Goal: Find specific page/section: Find specific page/section

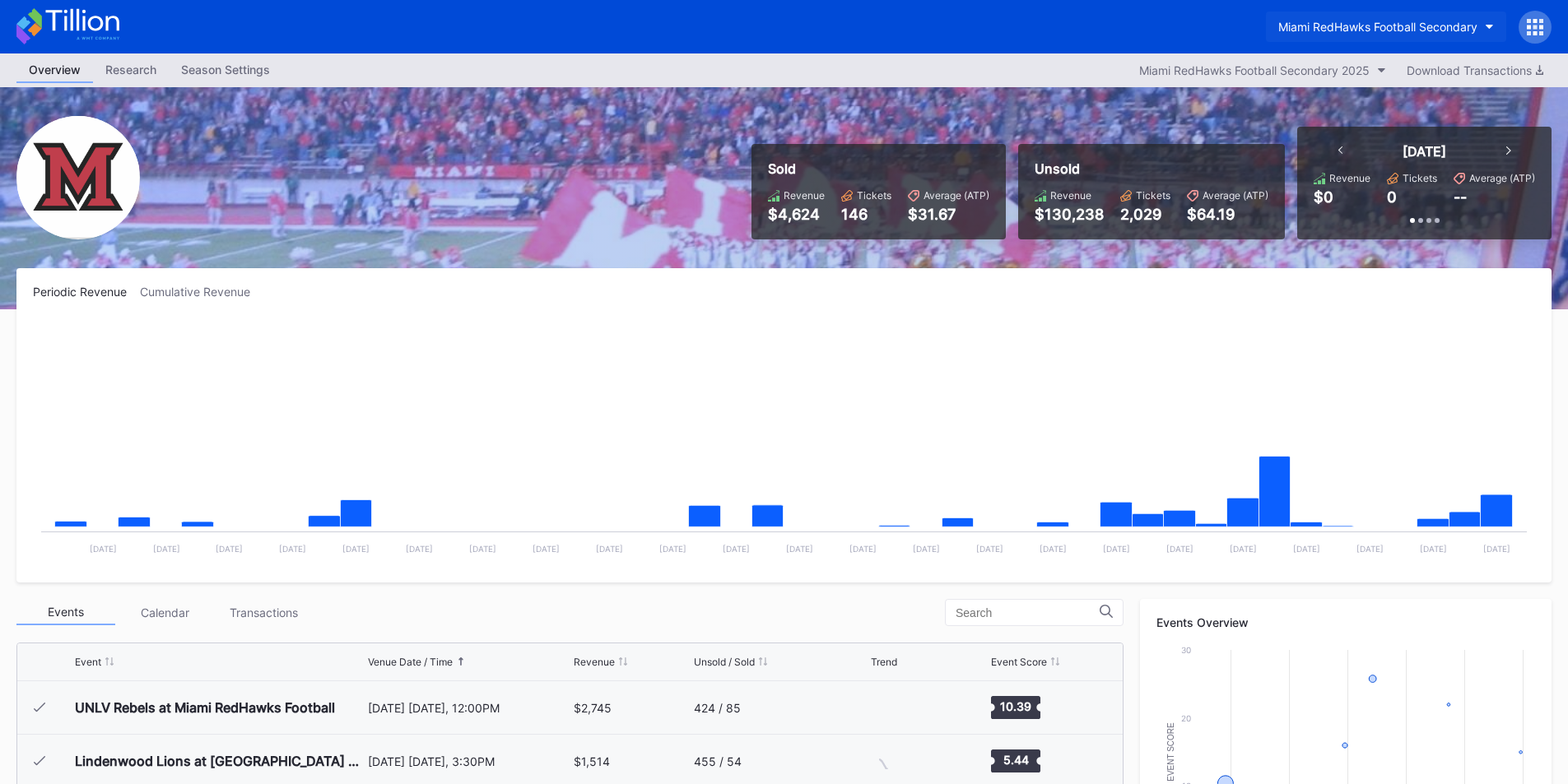
click at [1322, 20] on div "Miami RedHawks Football Secondary" at bounding box center [1377, 27] width 199 height 14
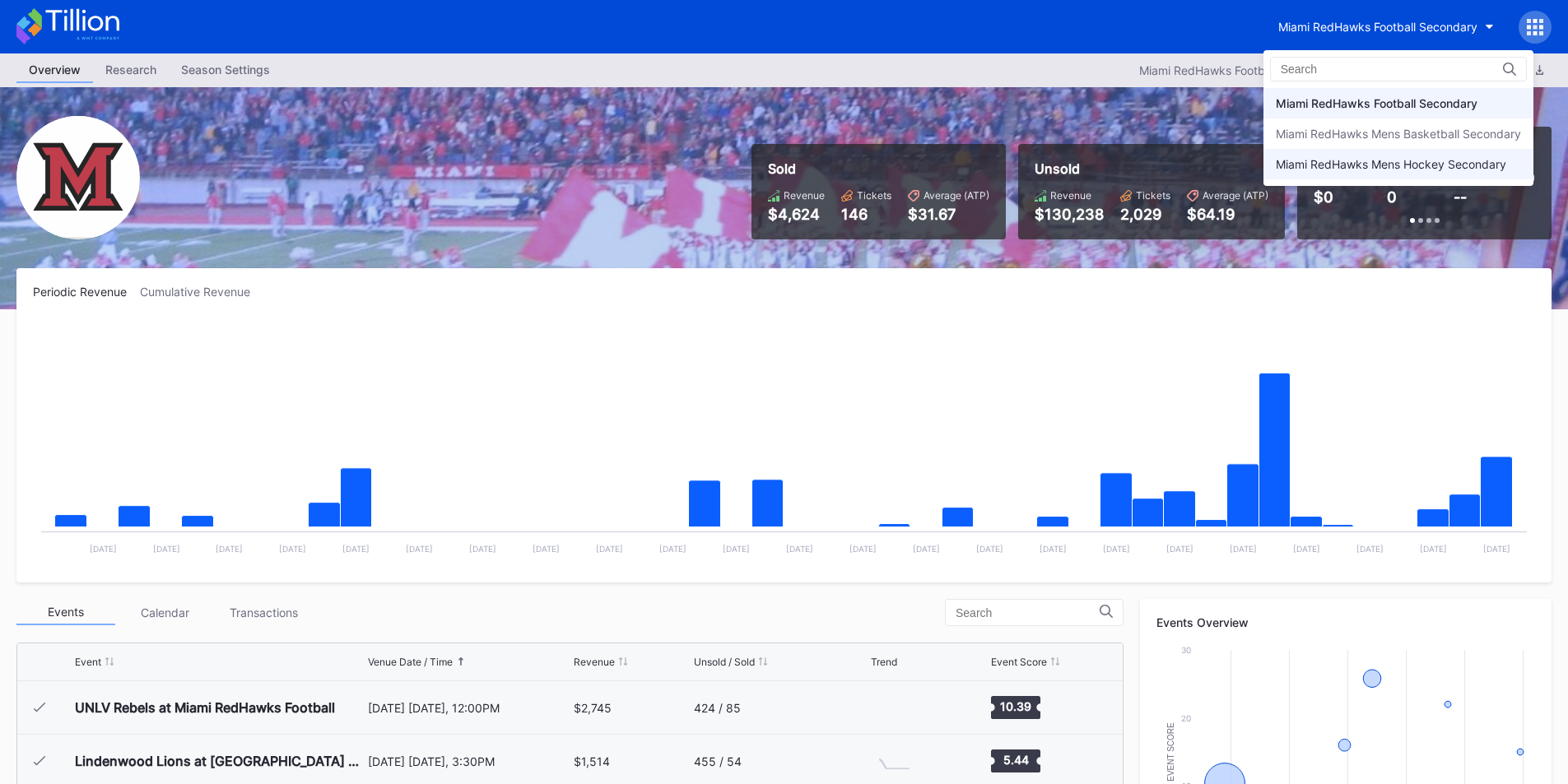
click at [1314, 164] on div "Miami RedHawks Mens Hockey Secondary" at bounding box center [1391, 164] width 231 height 14
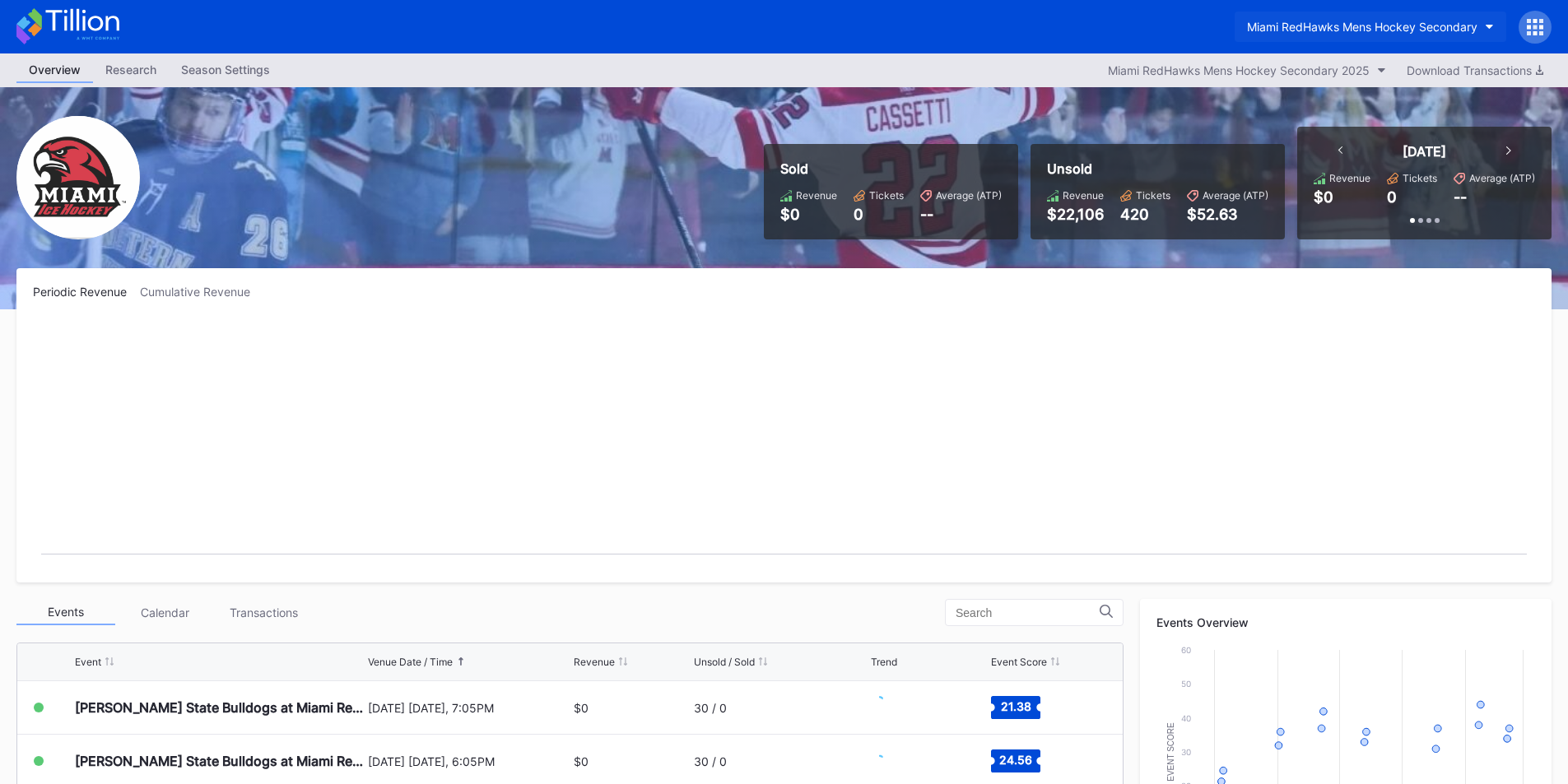
click at [1329, 26] on div "Miami RedHawks Mens Hockey Secondary" at bounding box center [1362, 27] width 231 height 14
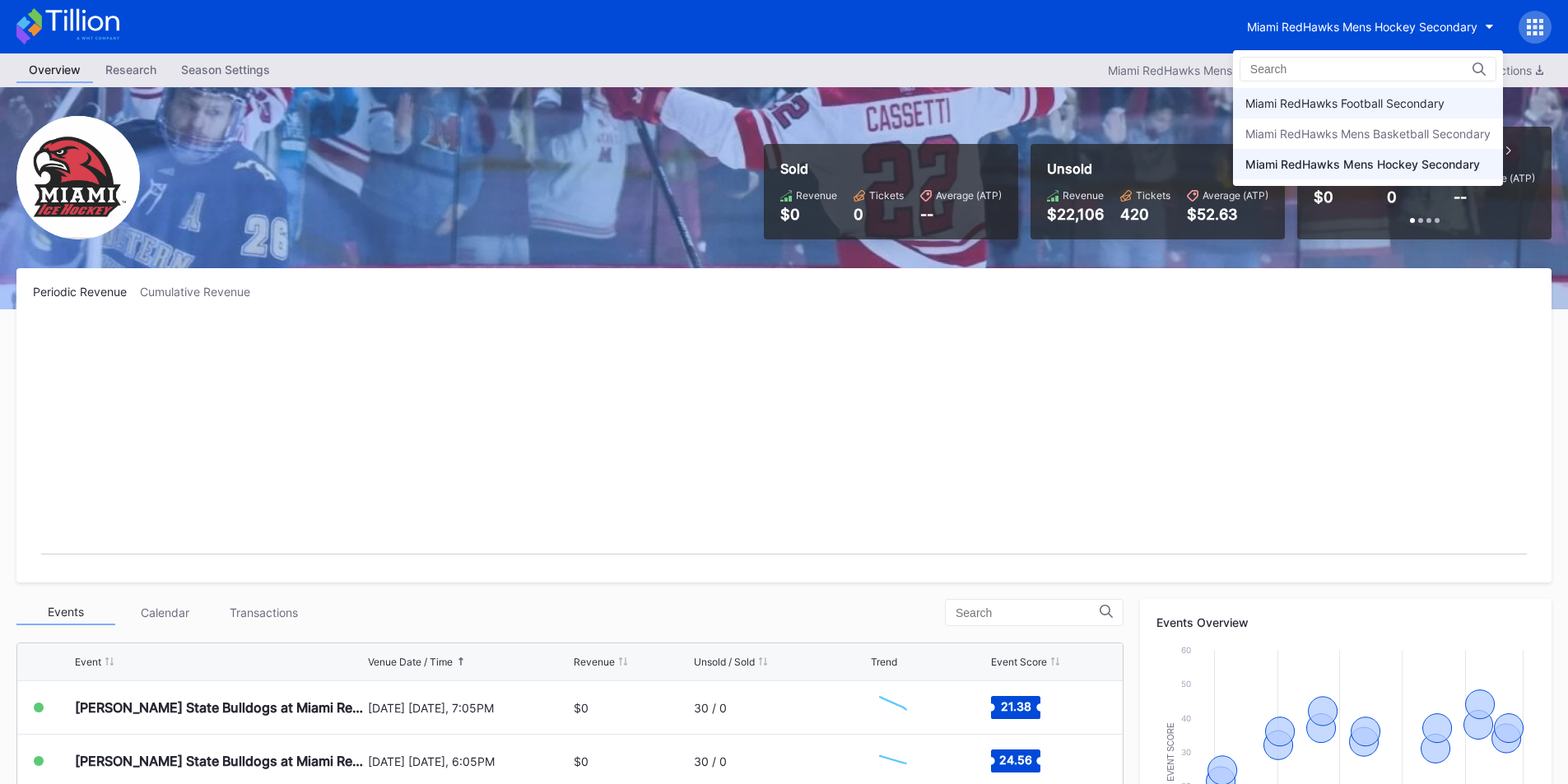
click at [1309, 102] on div "Miami RedHawks Football Secondary" at bounding box center [1344, 103] width 199 height 14
